Goal: Check status: Check status

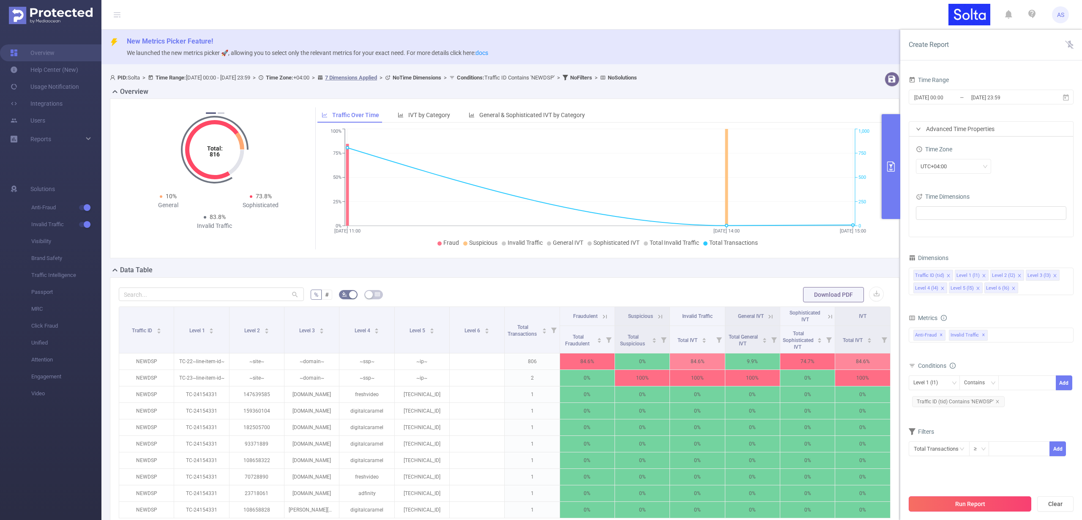
click at [1020, 505] on button "Run Report" at bounding box center [969, 503] width 123 height 15
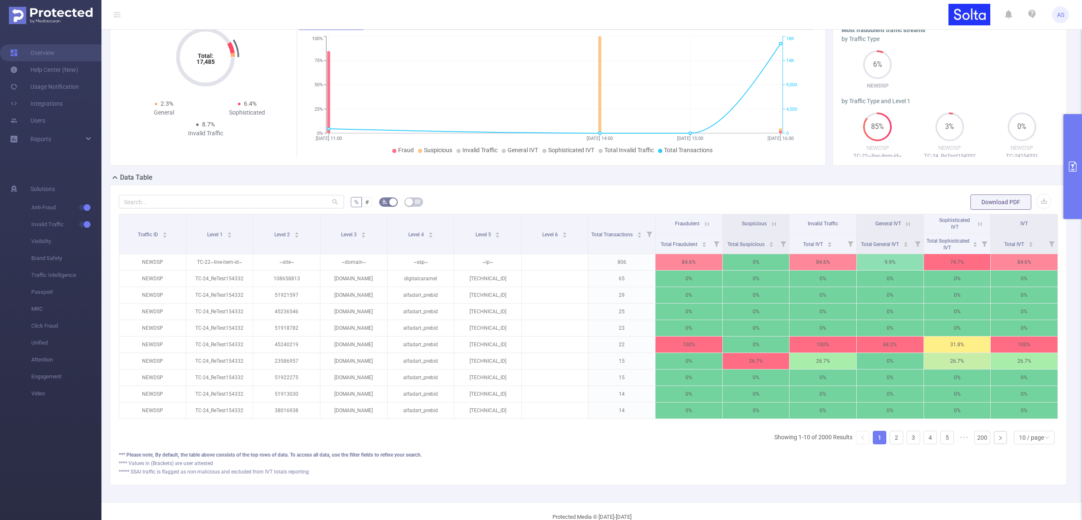
scroll to position [104, 0]
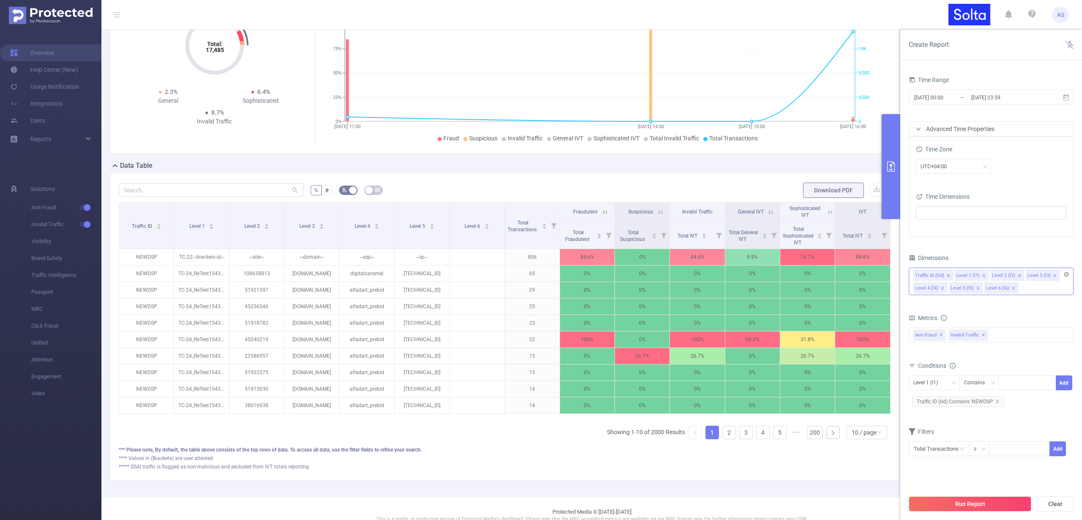
click at [1011, 289] on icon "icon: close" at bounding box center [1013, 288] width 4 height 4
click at [978, 286] on icon "icon: close" at bounding box center [978, 288] width 4 height 4
click at [942, 290] on icon "icon: close" at bounding box center [942, 288] width 4 height 5
click at [1053, 275] on icon "icon: close" at bounding box center [1055, 275] width 4 height 4
click at [1017, 275] on icon "icon: close" at bounding box center [1019, 275] width 4 height 4
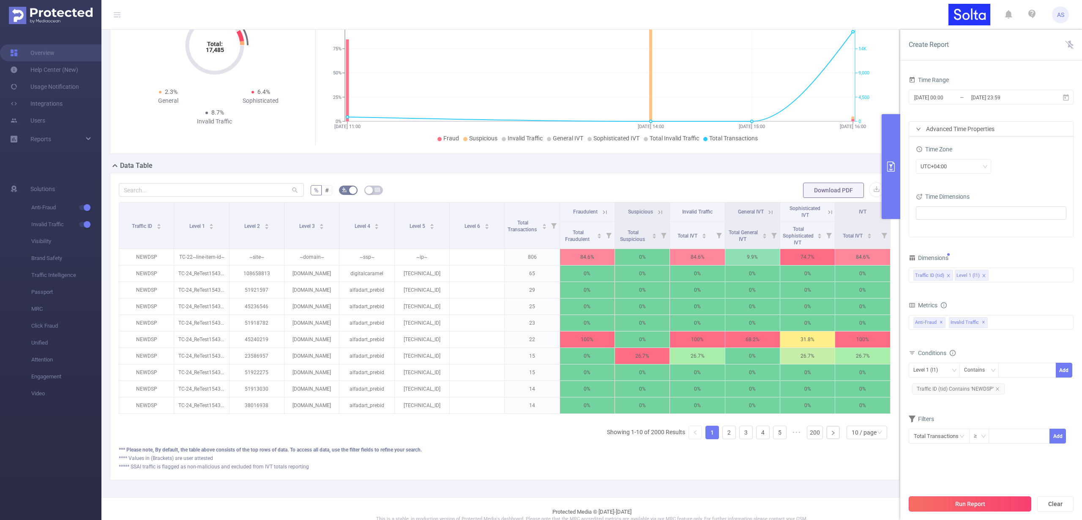
click at [966, 502] on button "Run Report" at bounding box center [969, 503] width 123 height 15
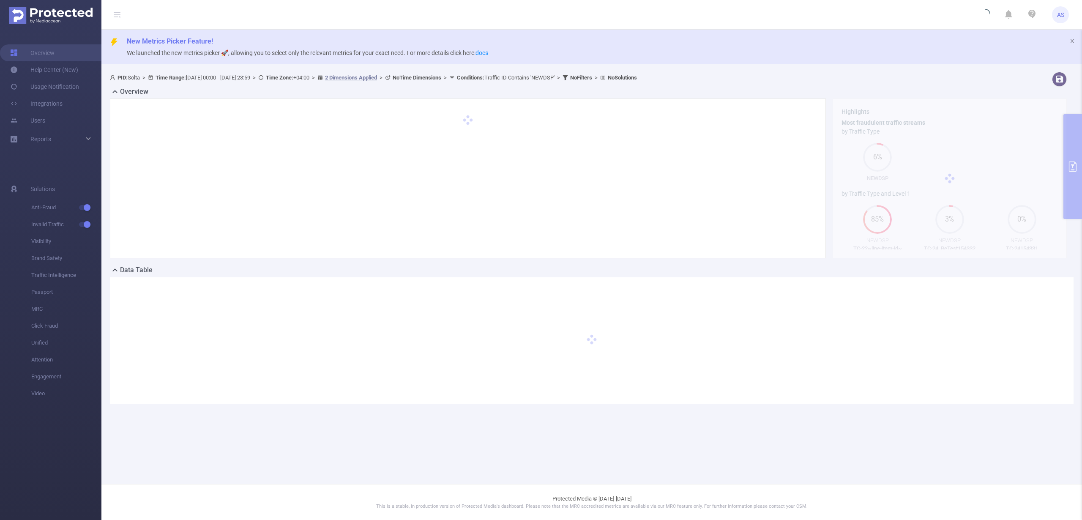
scroll to position [0, 0]
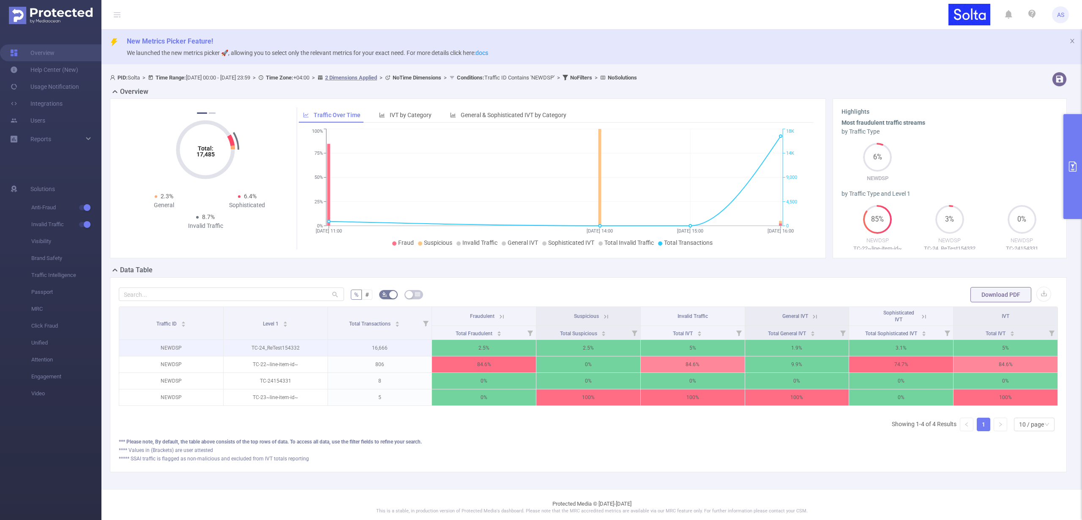
click at [381, 349] on p "16,666" at bounding box center [380, 348] width 104 height 16
click at [298, 347] on p "TC-24_ReTest154332" at bounding box center [276, 348] width 104 height 16
click at [298, 346] on p "TC-24_ReTest154332" at bounding box center [276, 348] width 104 height 16
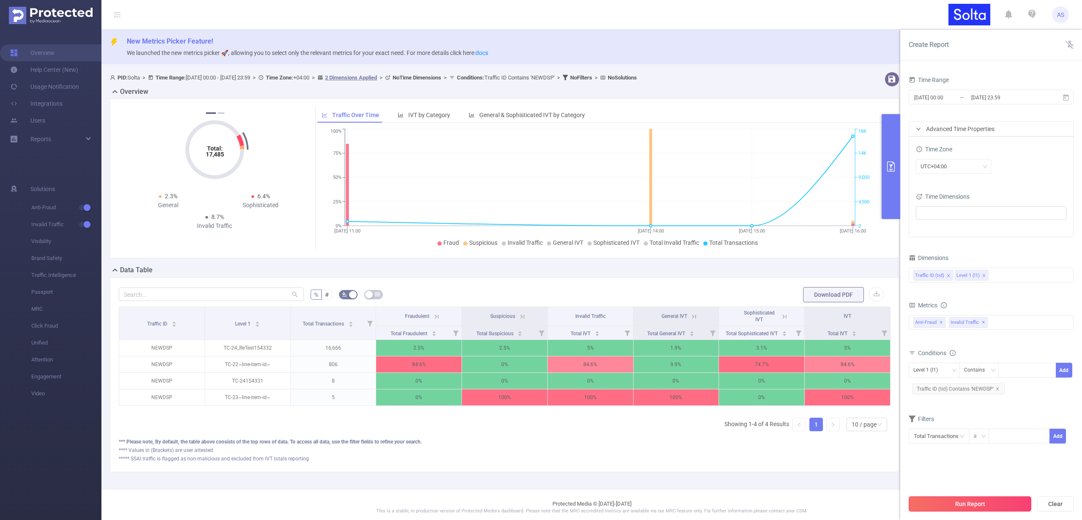
click at [941, 502] on button "Run Report" at bounding box center [969, 503] width 123 height 15
